Goal: Information Seeking & Learning: Learn about a topic

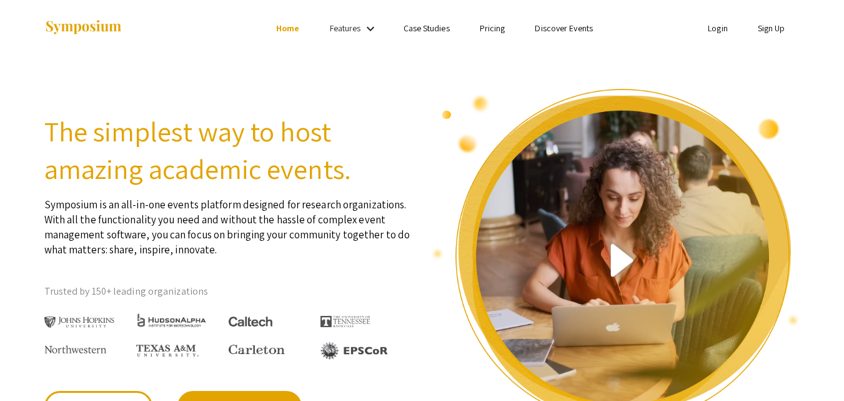
click at [438, 31] on link "Case Studies" at bounding box center [427, 28] width 46 height 11
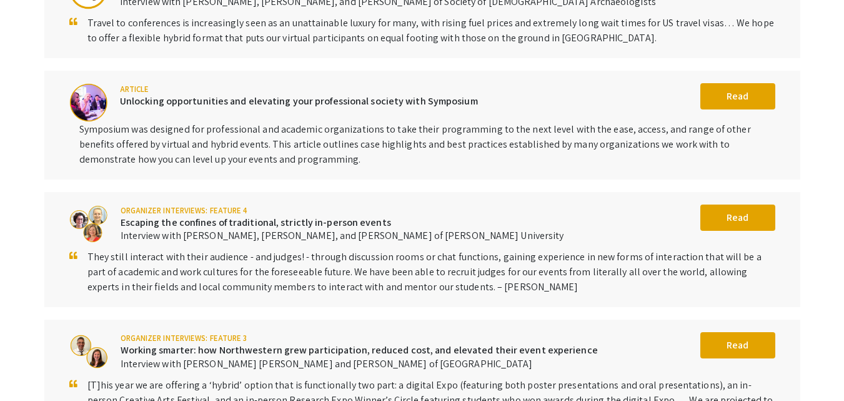
scroll to position [205, 0]
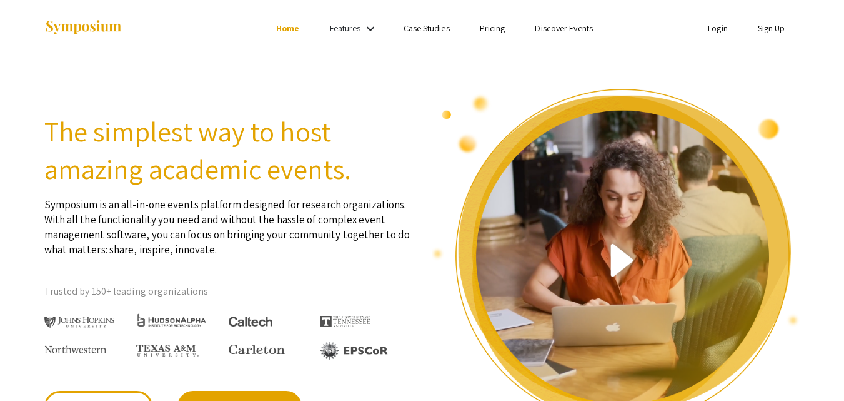
click at [361, 28] on link "Features" at bounding box center [345, 28] width 31 height 11
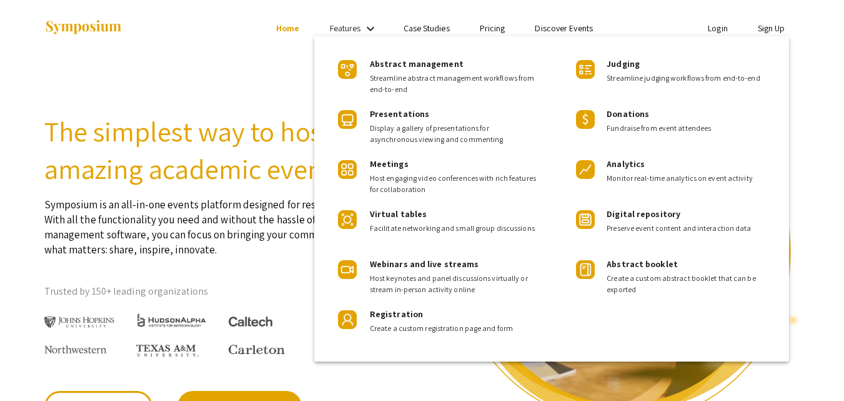
click at [361, 28] on div at bounding box center [422, 200] width 844 height 401
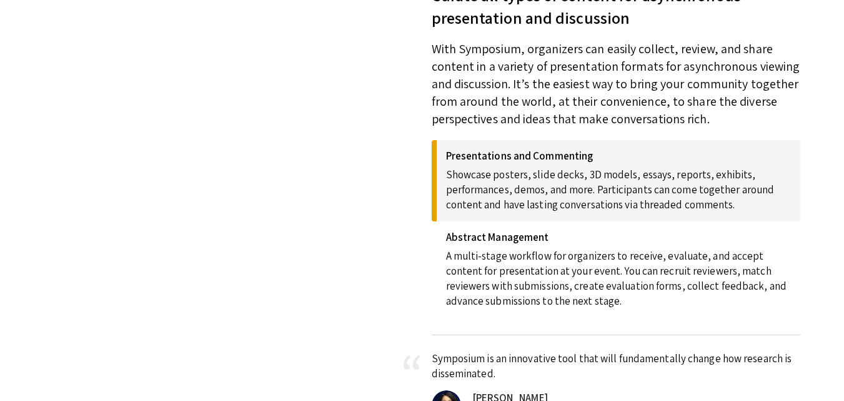
scroll to position [688, 0]
